Goal: Task Accomplishment & Management: Manage account settings

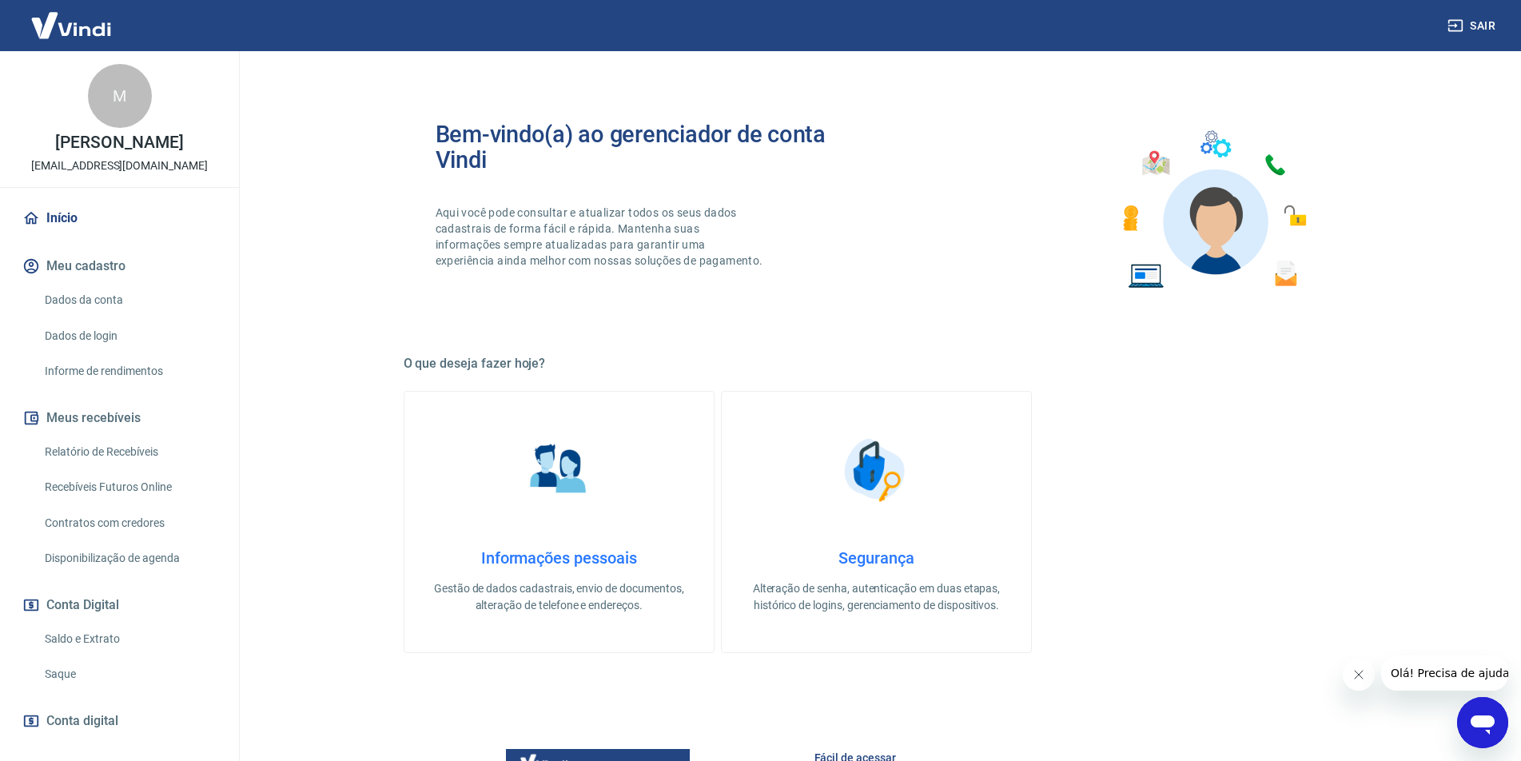
click at [90, 632] on link "Saldo e Extrato" at bounding box center [128, 639] width 181 height 33
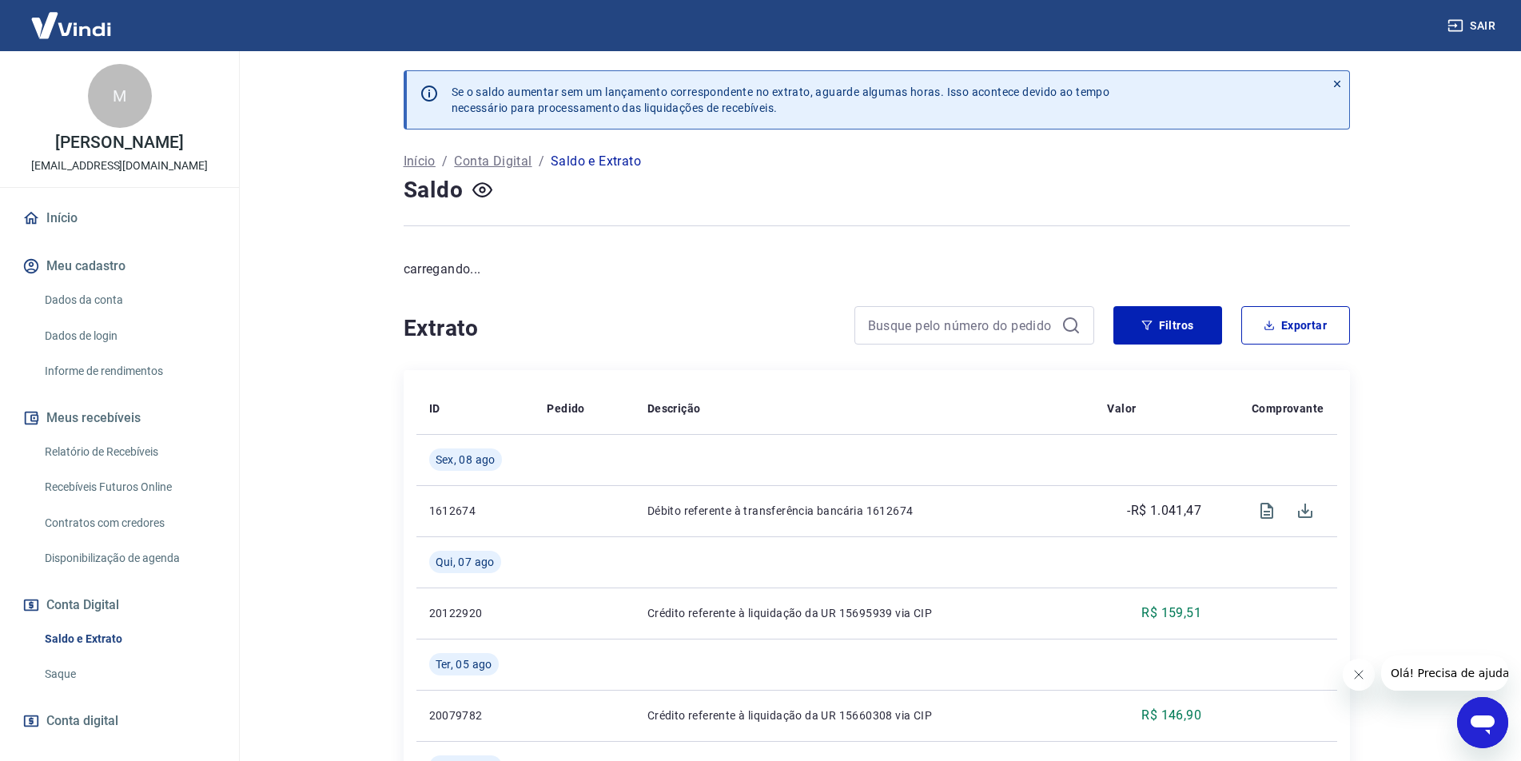
click at [147, 477] on link "Recebíveis Futuros Online" at bounding box center [128, 487] width 181 height 33
